Goal: Information Seeking & Learning: Learn about a topic

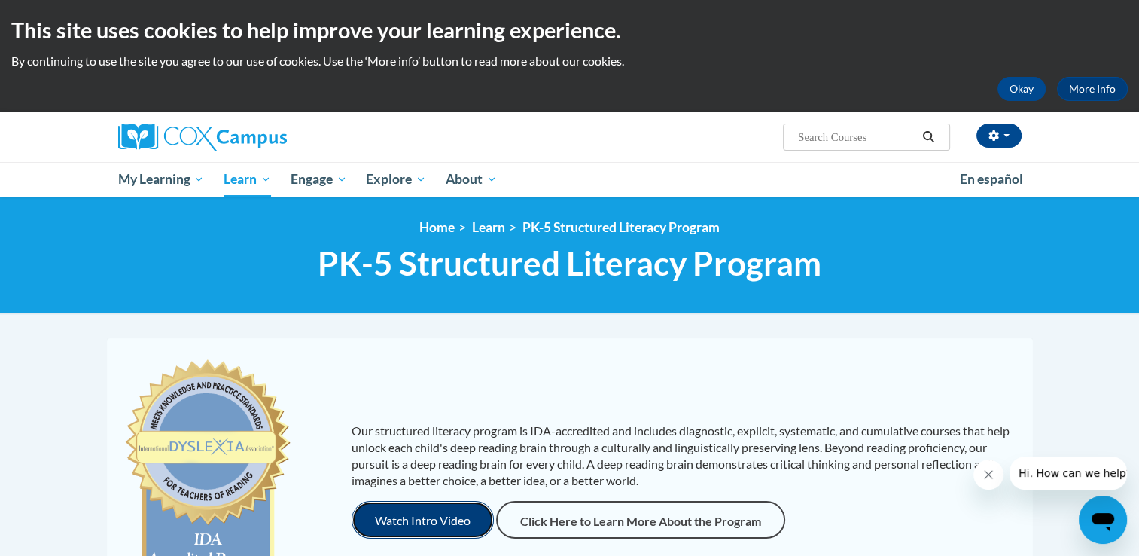
click at [387, 525] on button "Watch Intro Video" at bounding box center [423, 520] width 142 height 38
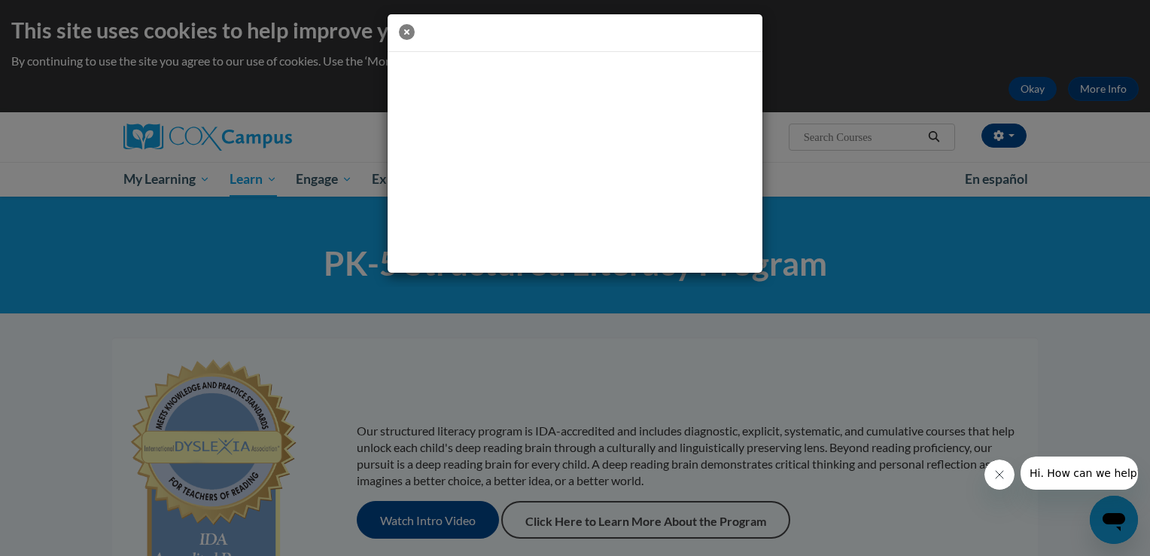
click at [406, 32] on icon "button" at bounding box center [407, 32] width 16 height 16
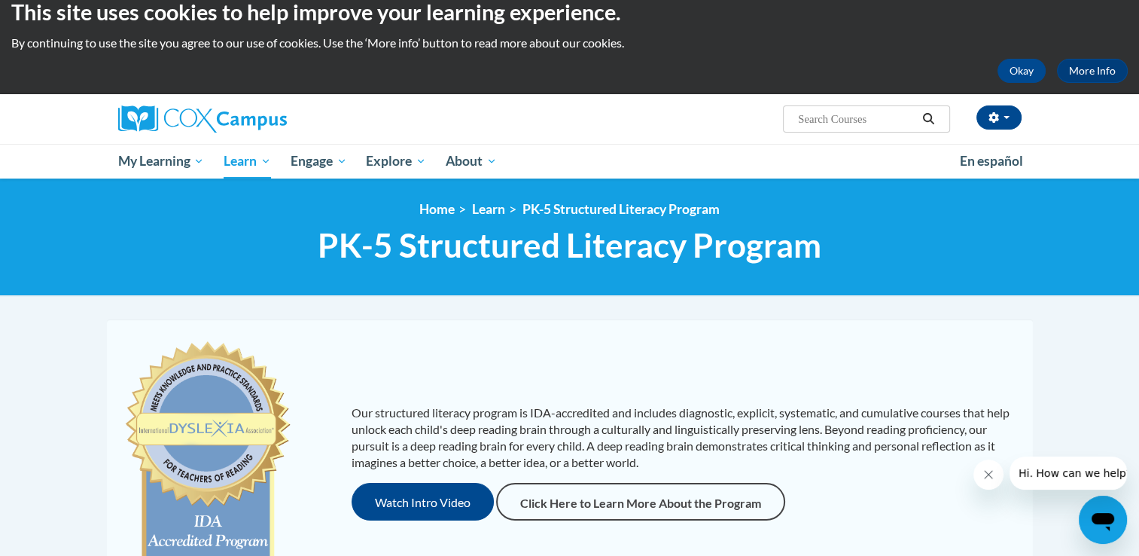
scroll to position [17, 0]
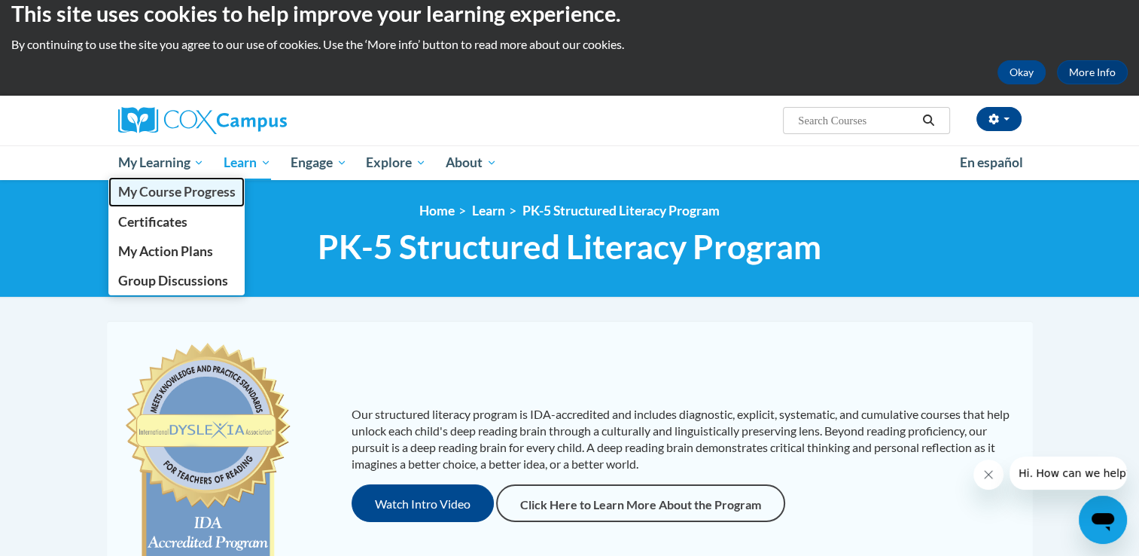
click at [190, 186] on span "My Course Progress" at bounding box center [175, 192] width 117 height 16
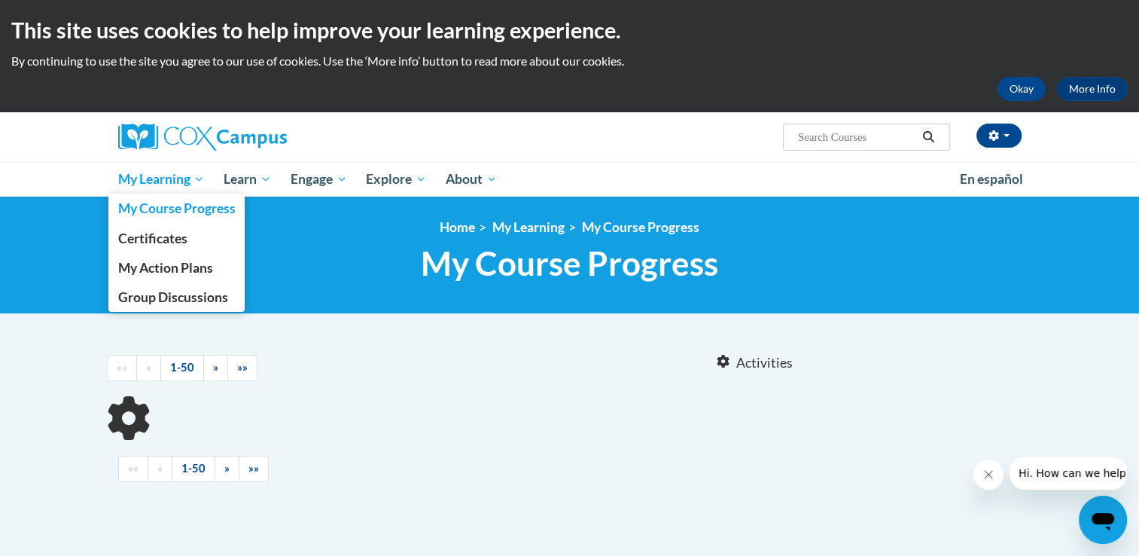
click at [206, 179] on link "My Learning" at bounding box center [161, 179] width 106 height 35
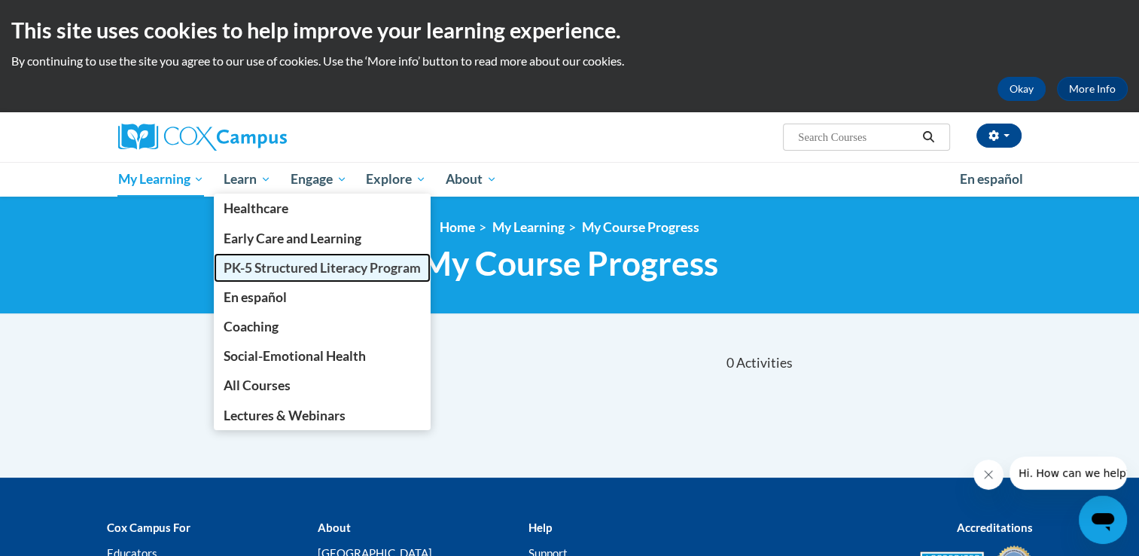
click at [277, 270] on span "PK-5 Structured Literacy Program" at bounding box center [322, 268] width 197 height 16
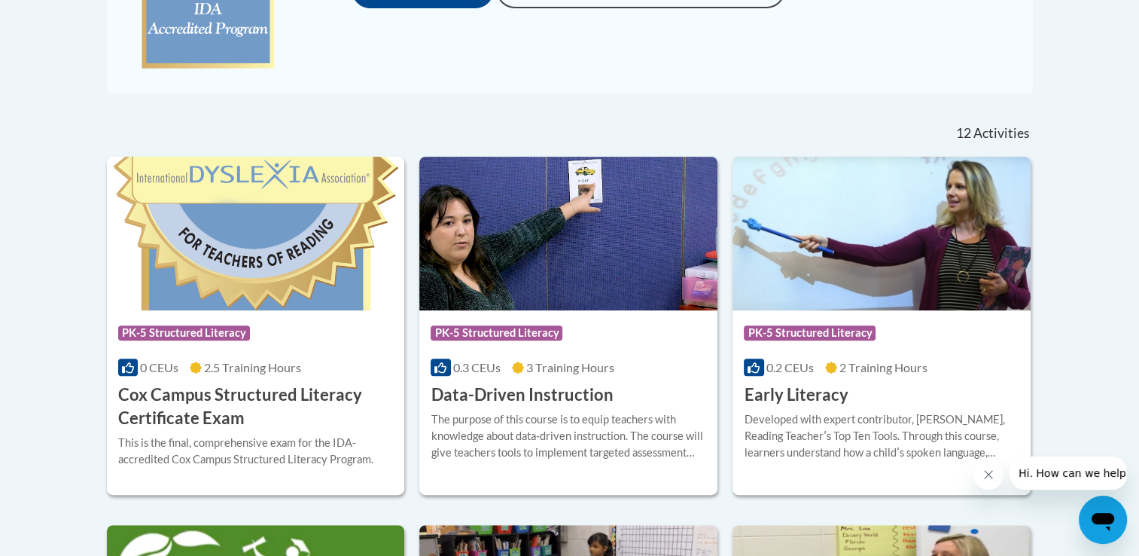
scroll to position [593, 0]
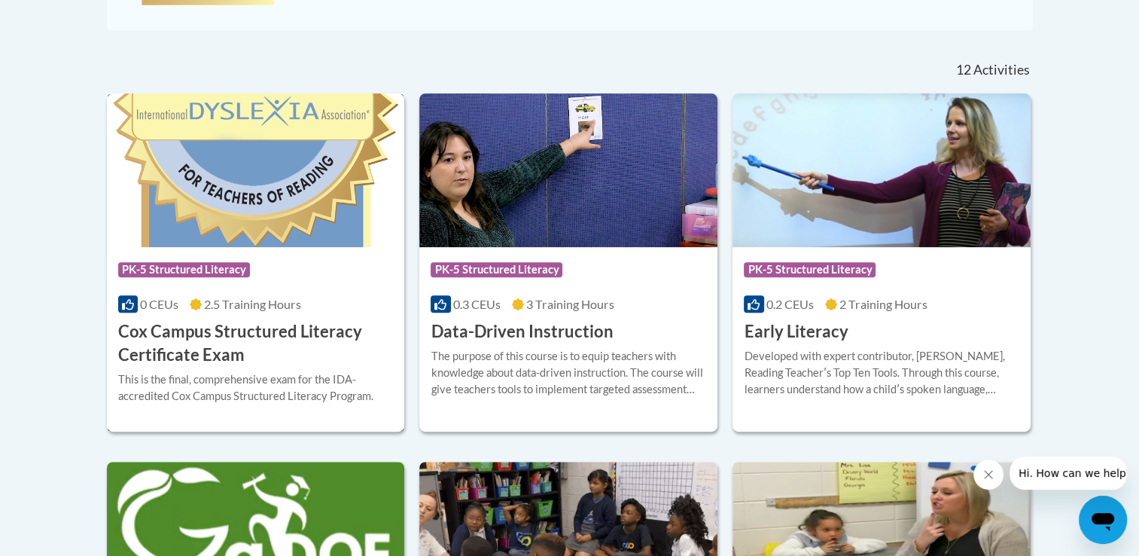
click at [207, 359] on h3 "Cox Campus Structured Literacy Certificate Exam" at bounding box center [256, 343] width 276 height 47
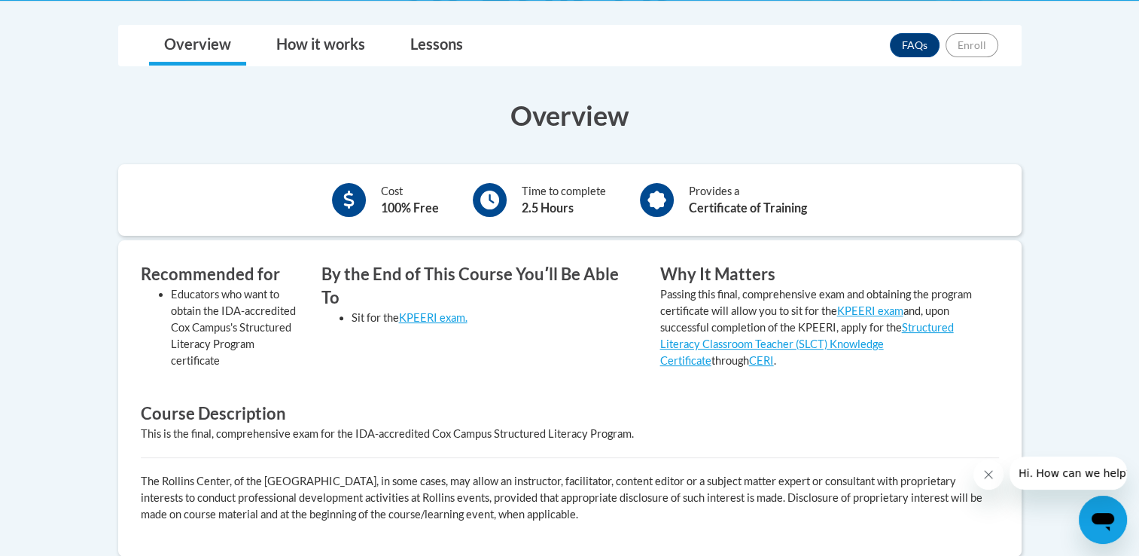
scroll to position [486, 0]
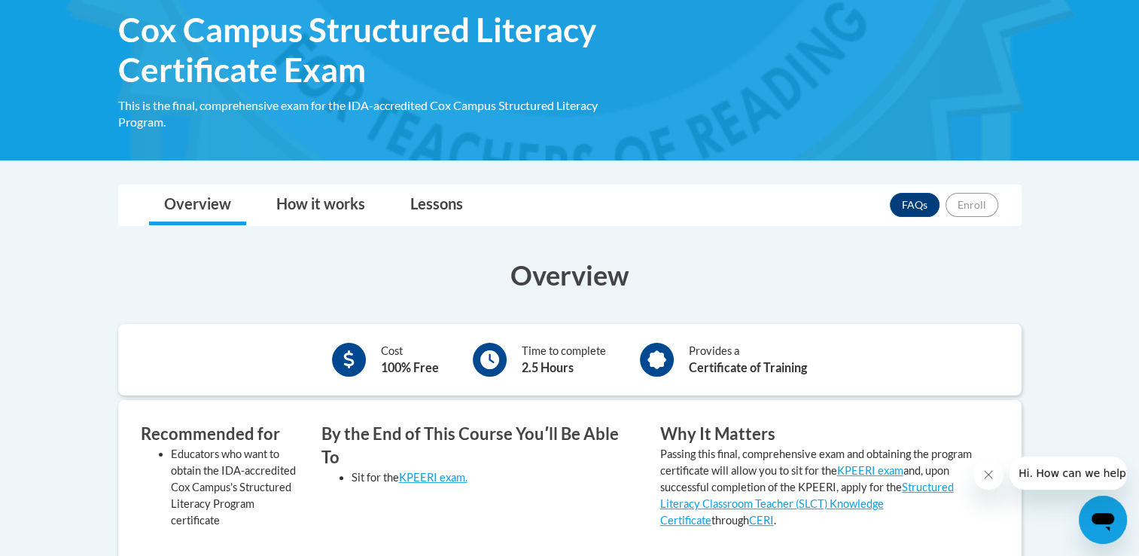
scroll to position [236, 0]
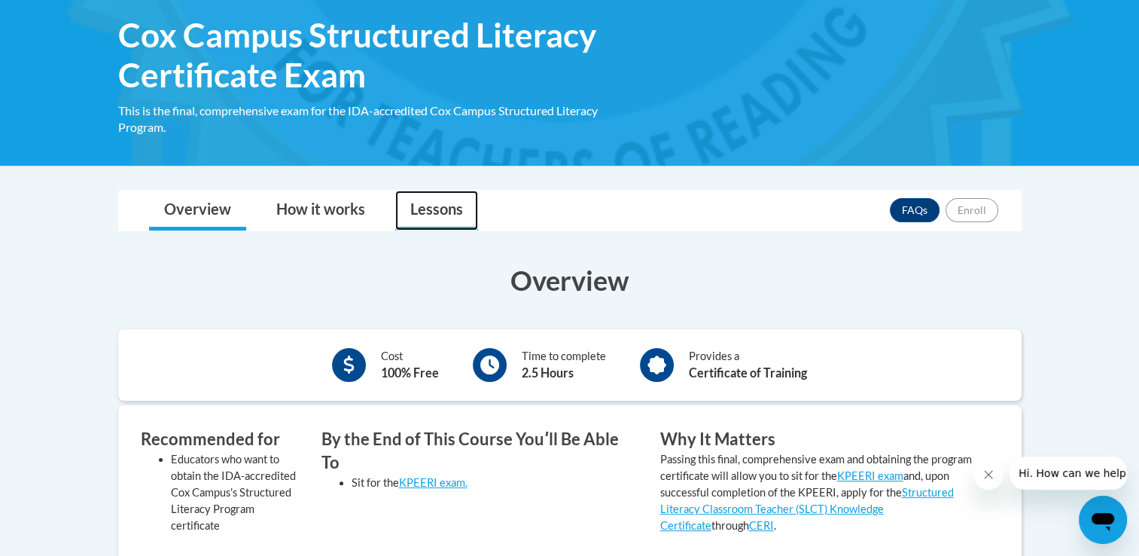
click at [446, 206] on link "Lessons" at bounding box center [436, 210] width 83 height 40
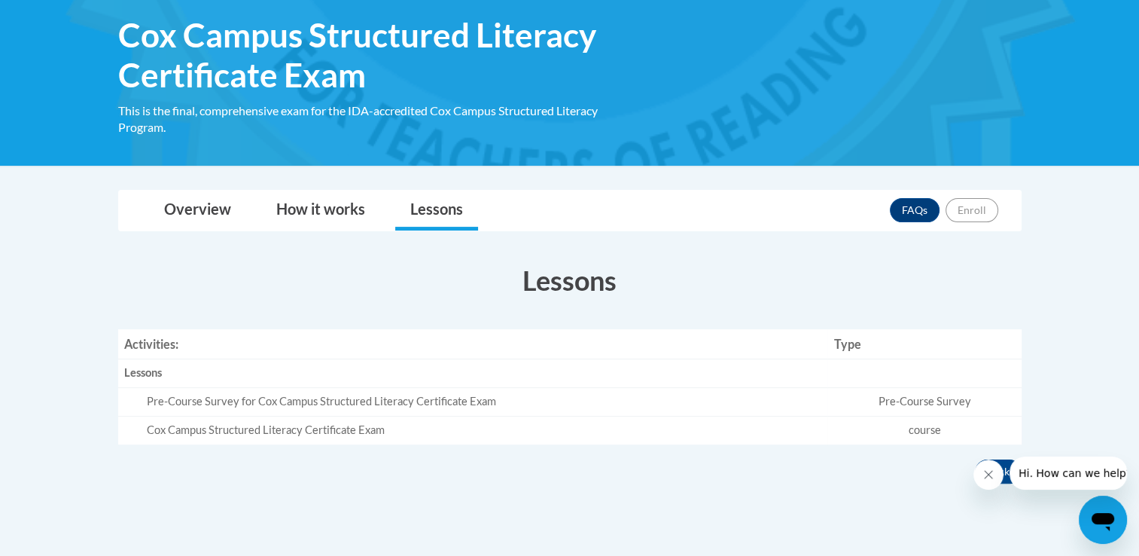
click at [403, 424] on div "Cox Campus Structured Literacy Certificate Exam" at bounding box center [484, 430] width 675 height 16
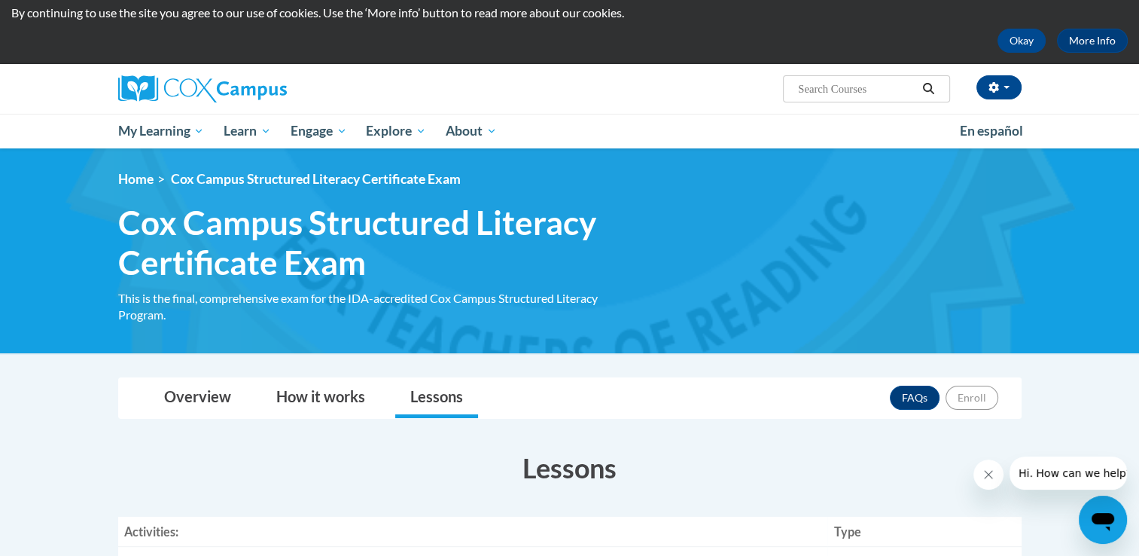
scroll to position [46, 0]
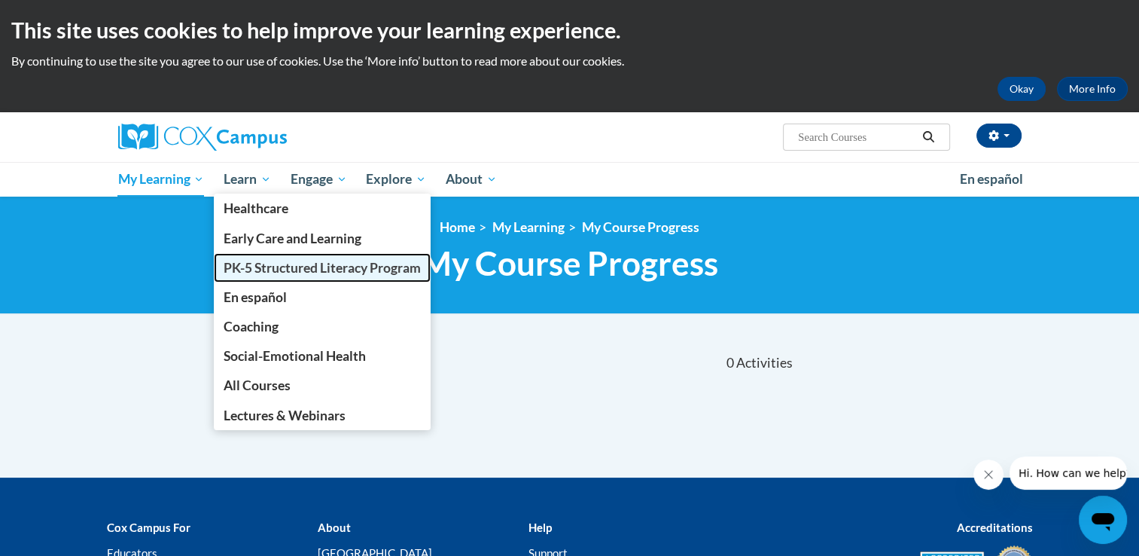
click at [309, 269] on span "PK-5 Structured Literacy Program" at bounding box center [322, 268] width 197 height 16
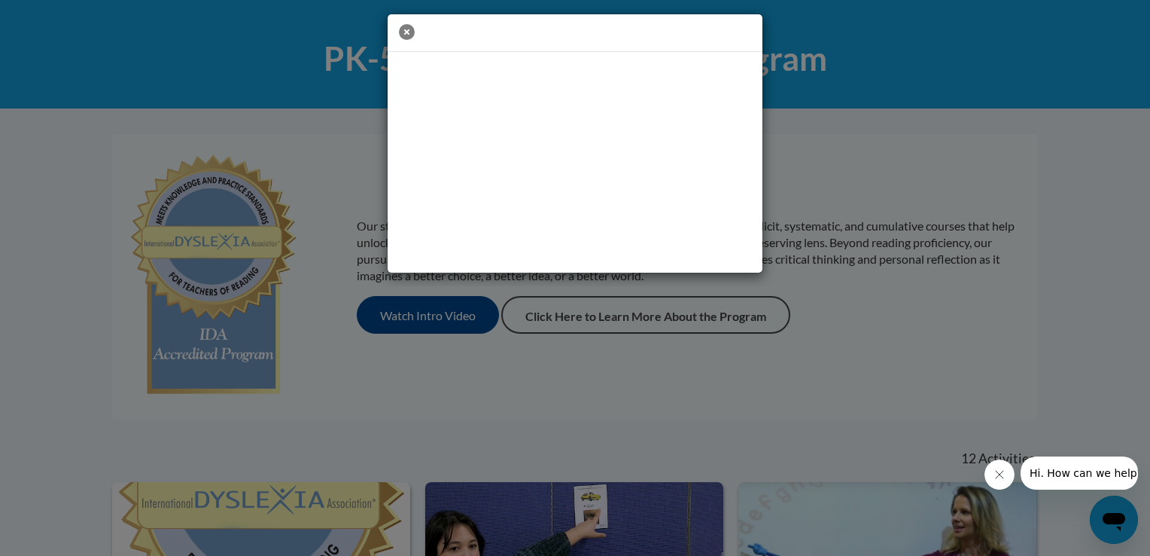
click at [403, 30] on icon "button" at bounding box center [407, 32] width 16 height 16
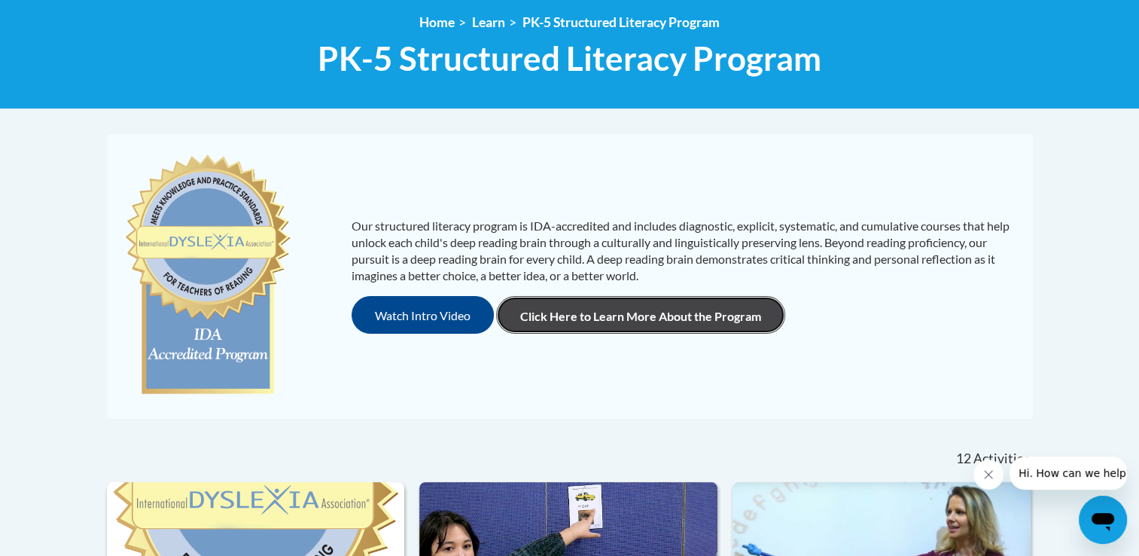
click at [711, 303] on link "Click Here to Learn More About the Program" at bounding box center [640, 315] width 289 height 38
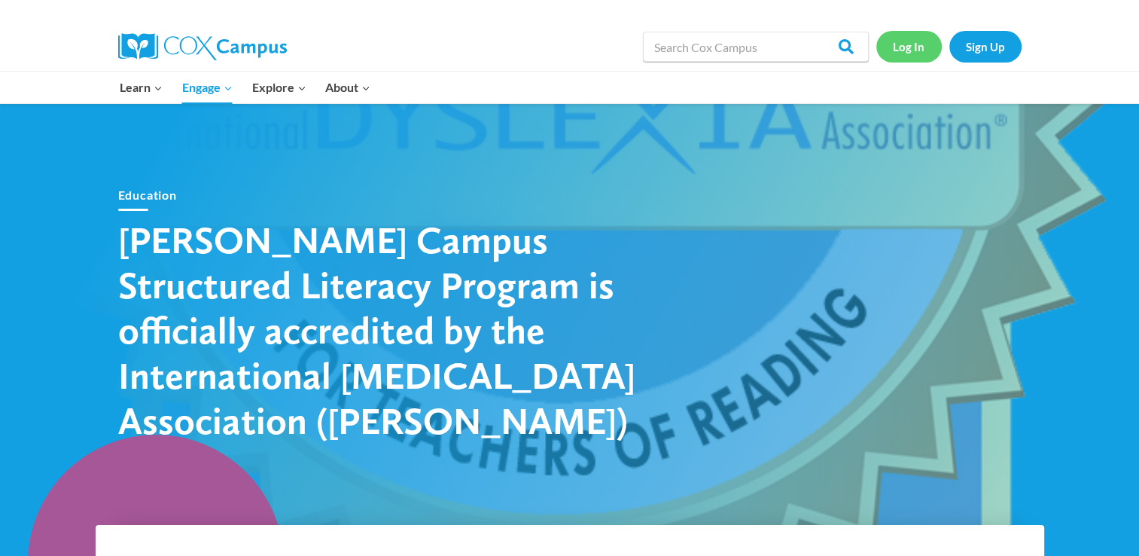
click at [915, 44] on link "Log In" at bounding box center [908, 46] width 65 height 31
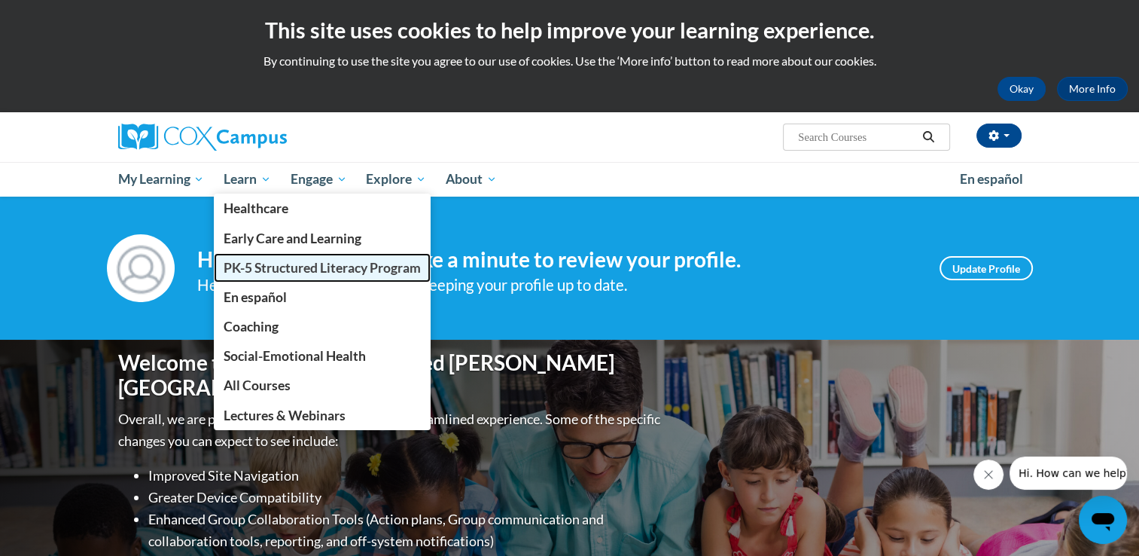
click at [282, 266] on span "PK-5 Structured Literacy Program" at bounding box center [322, 268] width 197 height 16
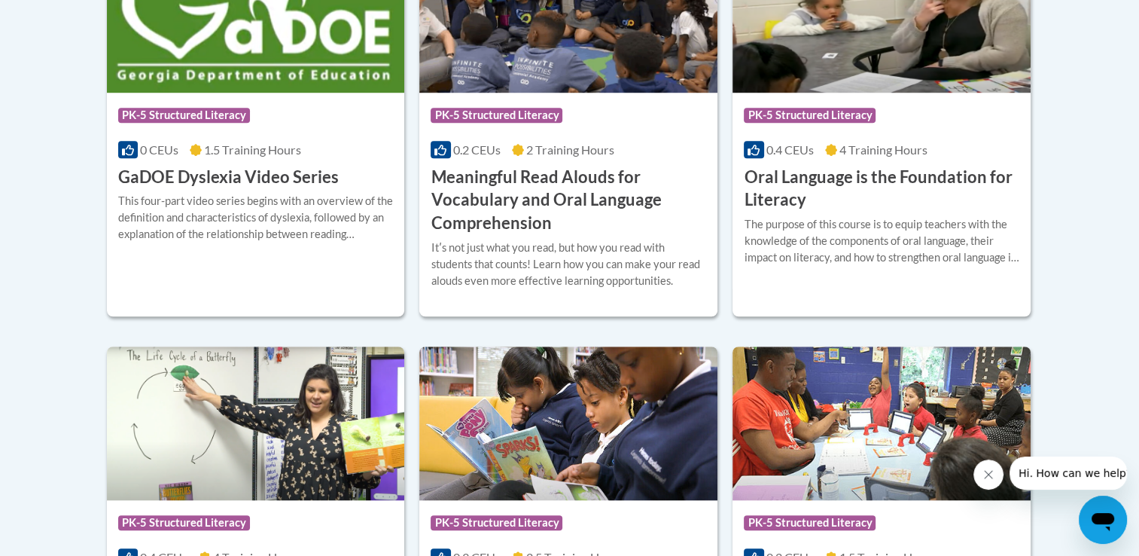
scroll to position [1115, 0]
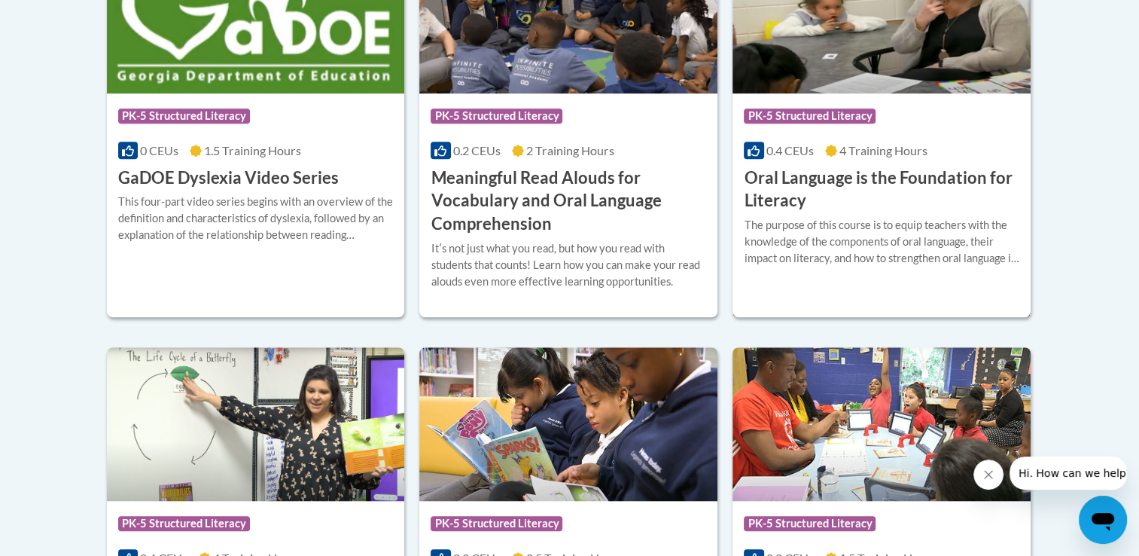
click at [814, 171] on h3 "Oral Language is the Foundation for Literacy" at bounding box center [882, 189] width 276 height 47
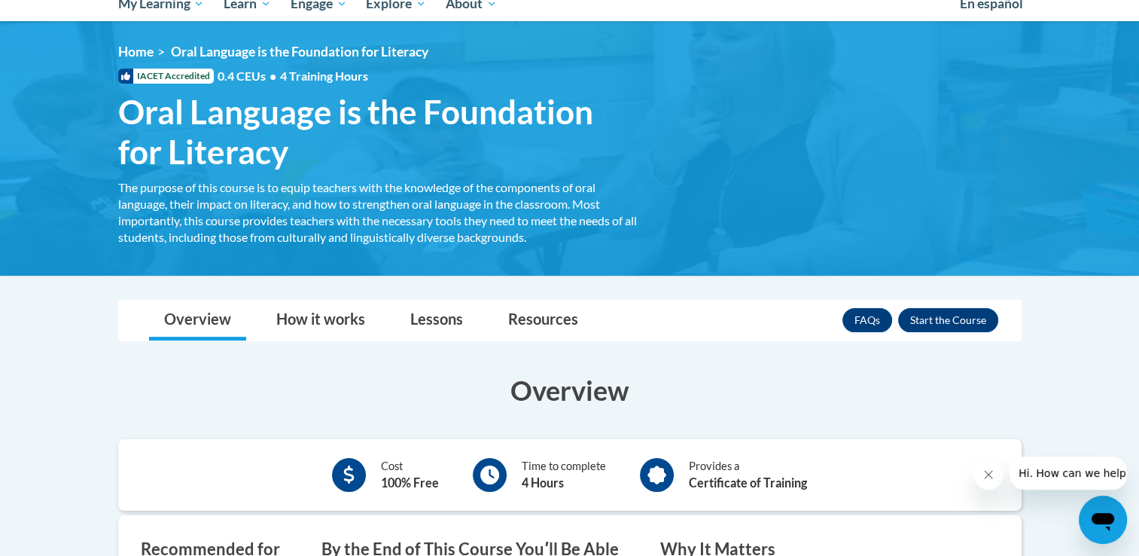
scroll to position [169, 0]
